Goal: Task Accomplishment & Management: Manage account settings

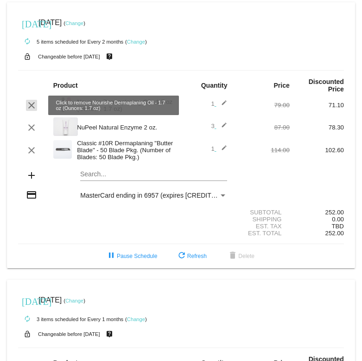
click at [31, 104] on mat-icon "clear" at bounding box center [31, 105] width 11 height 11
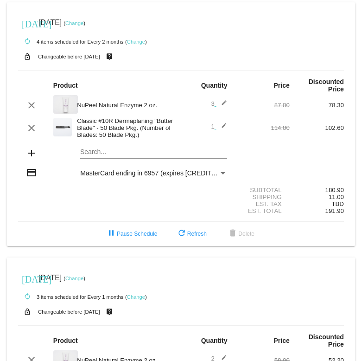
click at [224, 104] on mat-icon "edit" at bounding box center [221, 105] width 11 height 11
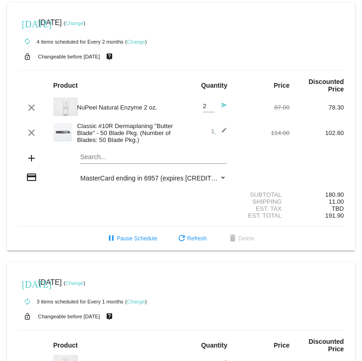
type input "2"
click at [210, 109] on input "2" at bounding box center [209, 106] width 12 height 7
click at [203, 123] on mat-card-content "Product Quantity Price Discounted Price clear NuPeel Natural Enzyme 2 oz. 2 Qua…" at bounding box center [181, 148] width 326 height 156
click at [91, 156] on mat-card "[DATE] [DATE] ( Change ) autorenew 4 items scheduled for Every 2 months ( Chang…" at bounding box center [181, 126] width 348 height 248
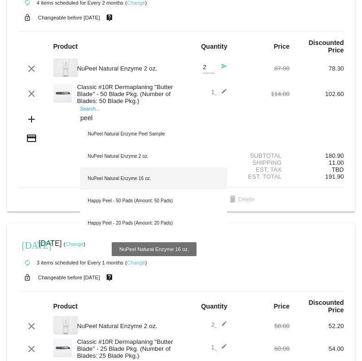
scroll to position [41, 0]
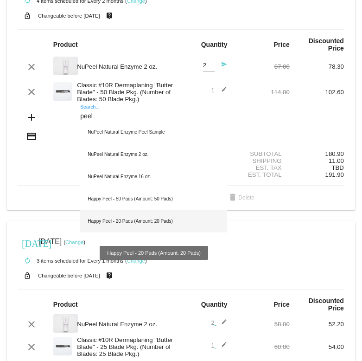
type input "peel"
click at [114, 225] on div "Happy Peel - 20 Pads (Amount: 20 Pads)" at bounding box center [153, 221] width 147 height 22
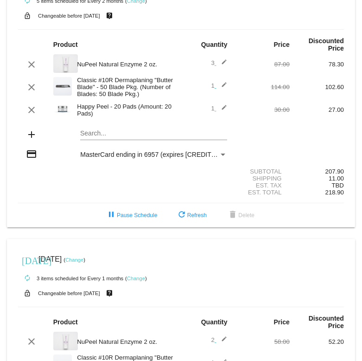
click at [218, 65] on mat-icon "edit" at bounding box center [221, 64] width 11 height 11
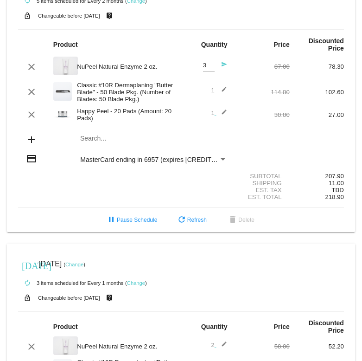
click at [215, 62] on div "3 Quantity send" at bounding box center [208, 66] width 38 height 25
type input "2"
click at [211, 66] on input "2" at bounding box center [209, 65] width 12 height 7
click at [223, 64] on mat-icon "send" at bounding box center [221, 66] width 11 height 11
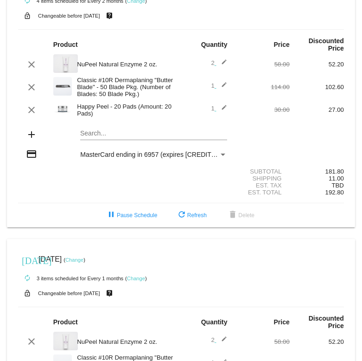
click at [95, 140] on mat-card "[DATE] [DATE] ( Change ) autorenew 4 items scheduled for Every 2 months ( Chang…" at bounding box center [181, 95] width 348 height 266
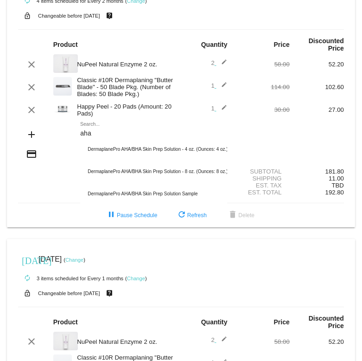
click at [91, 128] on div "aha Search..." at bounding box center [153, 131] width 147 height 18
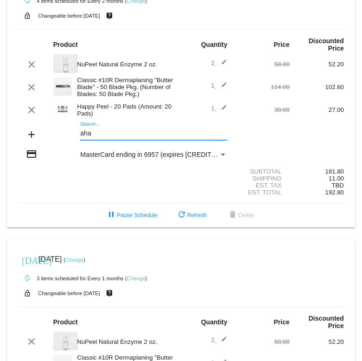
click at [93, 137] on input "aha" at bounding box center [153, 133] width 147 height 7
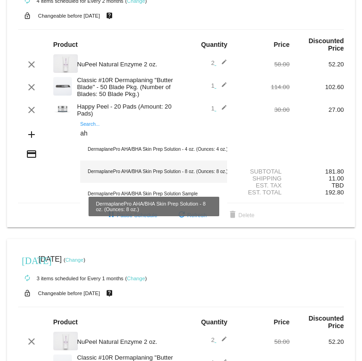
type input "ah"
click at [166, 175] on div "DermaplanePro AHA/BHA Skin Prep Solution - 8 oz. (Ounces: 8 oz.)" at bounding box center [153, 171] width 147 height 22
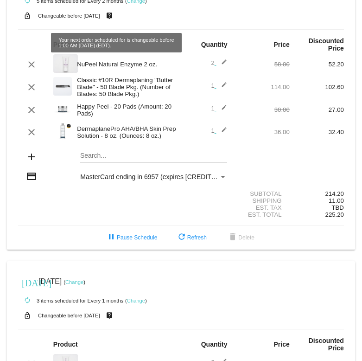
scroll to position [0, 0]
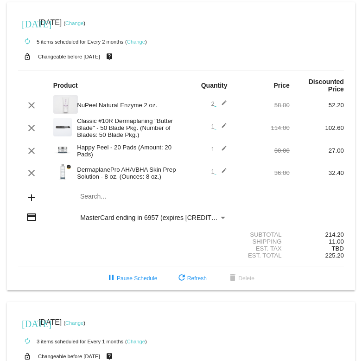
click at [83, 22] on link "Change" at bounding box center [74, 23] width 18 height 6
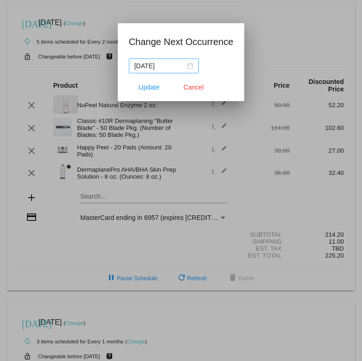
click at [185, 67] on div "[DATE]" at bounding box center [163, 66] width 59 height 10
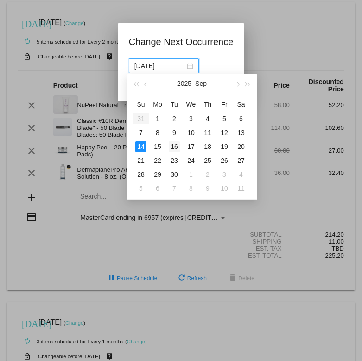
click at [173, 144] on div "16" at bounding box center [174, 146] width 11 height 11
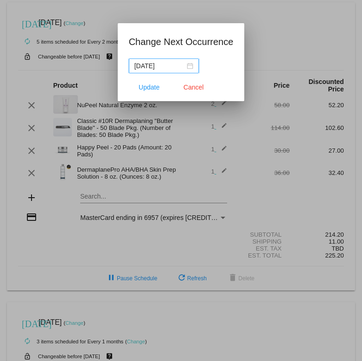
click at [184, 66] on div "[DATE]" at bounding box center [163, 66] width 59 height 10
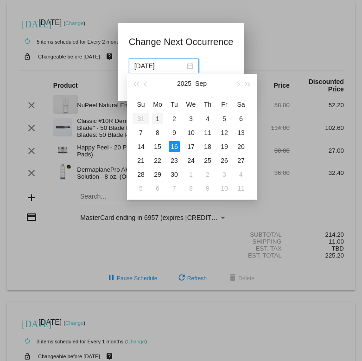
click at [159, 118] on div "1" at bounding box center [157, 118] width 11 height 11
type input "[DATE]"
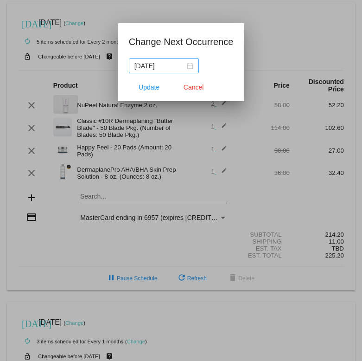
click at [181, 65] on div "[DATE]" at bounding box center [163, 66] width 59 height 10
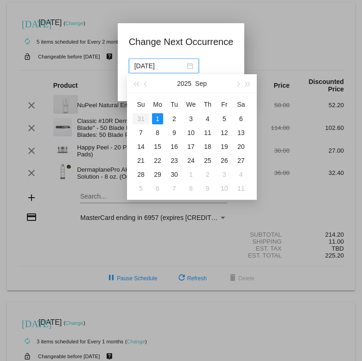
click at [159, 117] on div "1" at bounding box center [157, 118] width 11 height 11
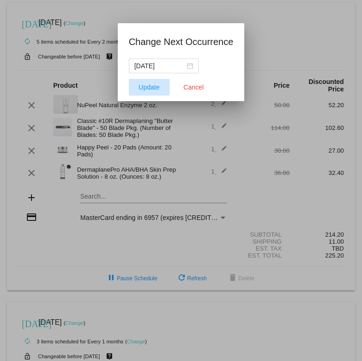
click at [154, 86] on span "Update" at bounding box center [149, 86] width 21 height 7
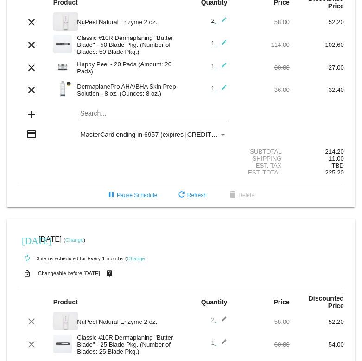
scroll to position [81, 0]
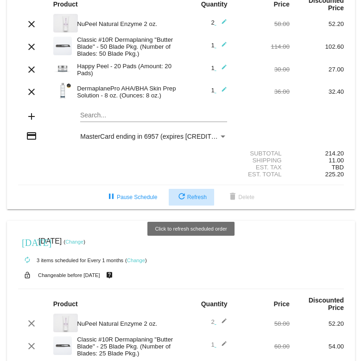
click at [180, 202] on mat-icon "refresh" at bounding box center [181, 197] width 11 height 11
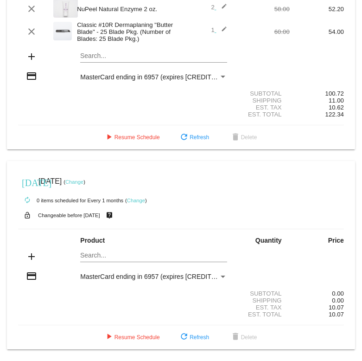
scroll to position [408, 0]
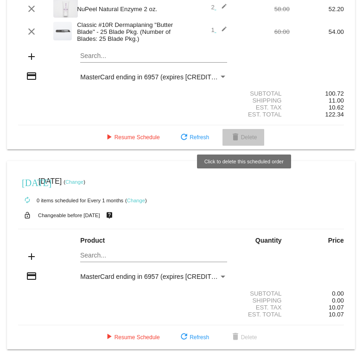
click at [245, 139] on button "delete Delete" at bounding box center [244, 137] width 42 height 17
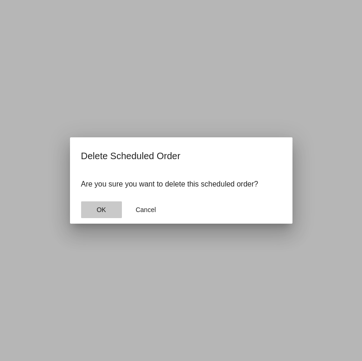
click at [103, 215] on button "OK" at bounding box center [101, 209] width 41 height 17
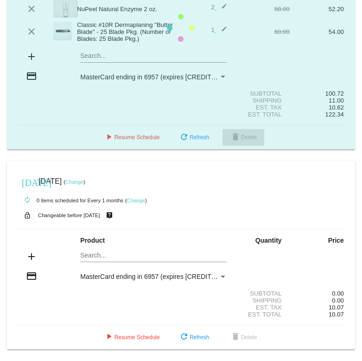
scroll to position [148, 0]
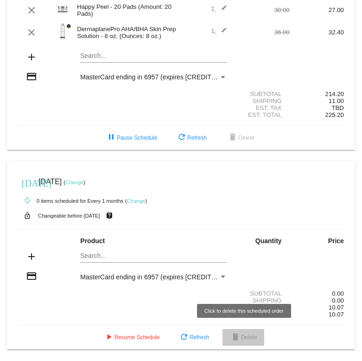
click at [244, 335] on span "delete Delete" at bounding box center [243, 337] width 27 height 6
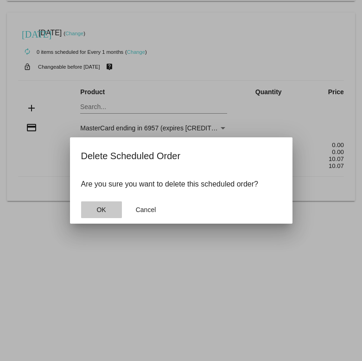
click at [102, 208] on span "OK" at bounding box center [100, 209] width 9 height 7
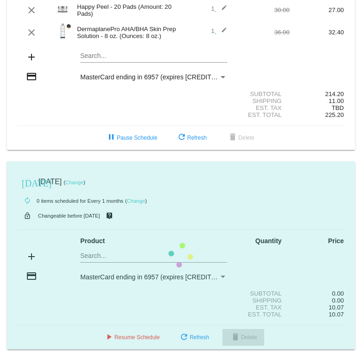
scroll to position [0, 0]
